Goal: Task Accomplishment & Management: Use online tool/utility

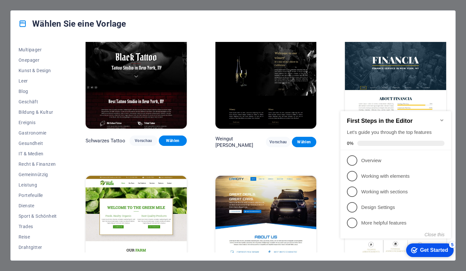
scroll to position [3977, 0]
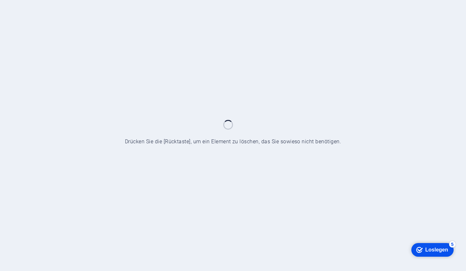
click at [434, 251] on div "Loslegen" at bounding box center [436, 250] width 23 height 6
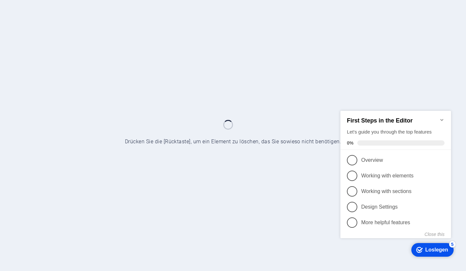
click at [268, 192] on div at bounding box center [233, 135] width 466 height 271
